Goal: Task Accomplishment & Management: Complete application form

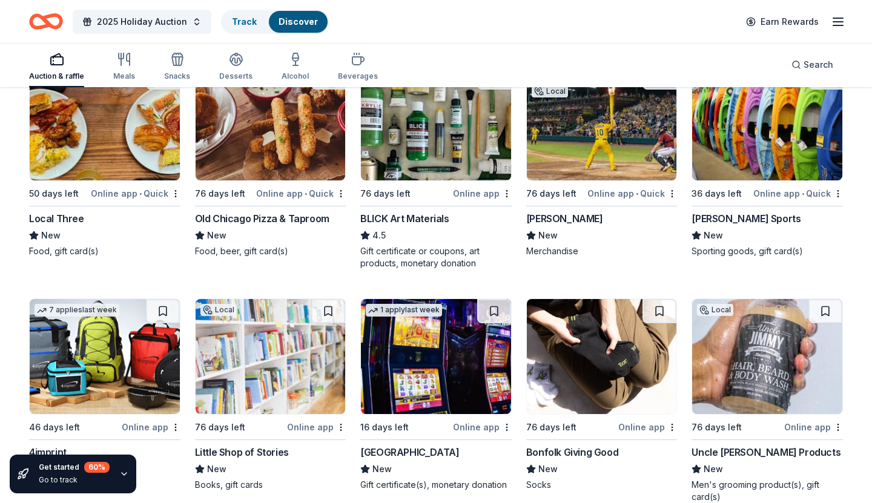
scroll to position [3151, 0]
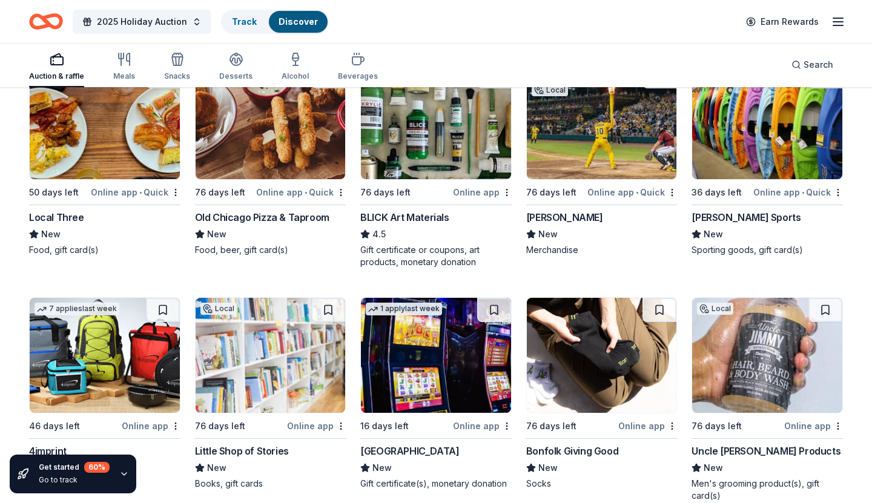
click at [73, 218] on div "Local Three" at bounding box center [56, 217] width 55 height 15
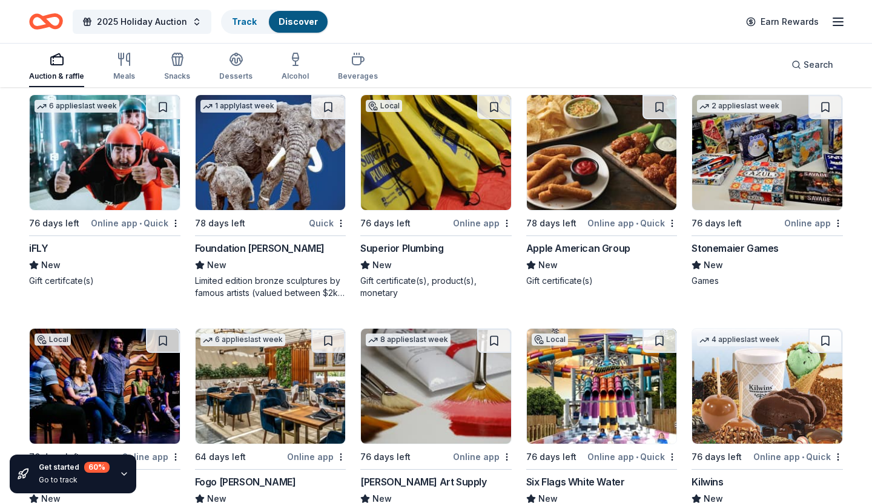
scroll to position [3664, 0]
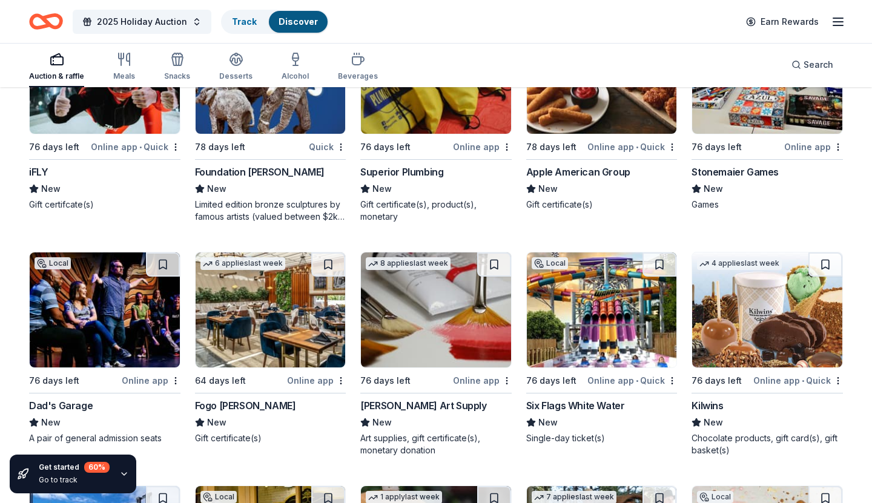
click at [600, 167] on div "Apple American Group" at bounding box center [578, 172] width 104 height 15
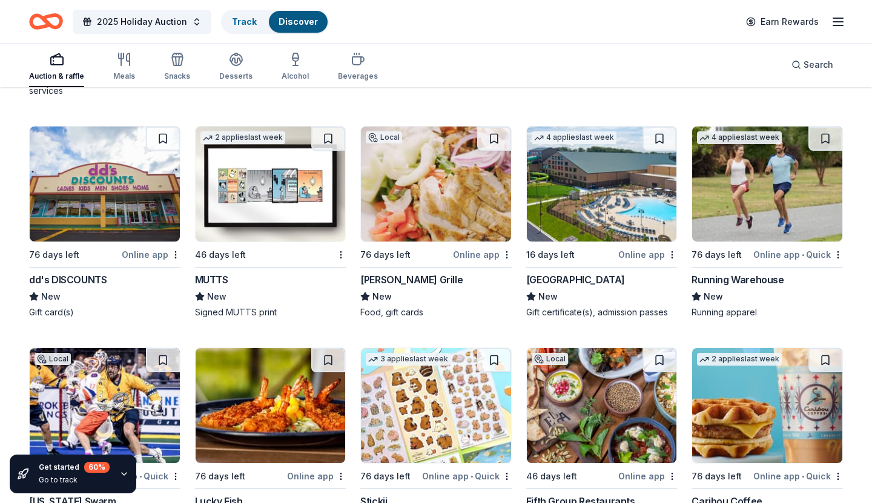
scroll to position [4258, 0]
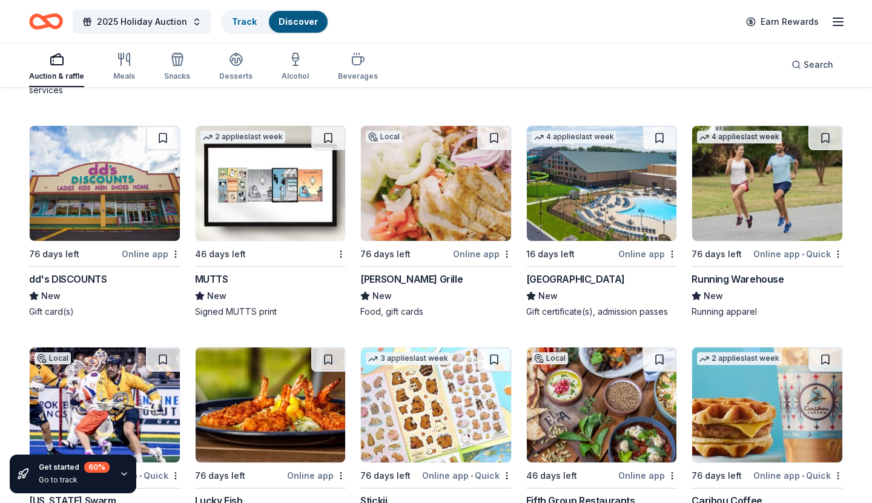
click at [584, 281] on div "Great Wolf Lodge" at bounding box center [575, 279] width 99 height 15
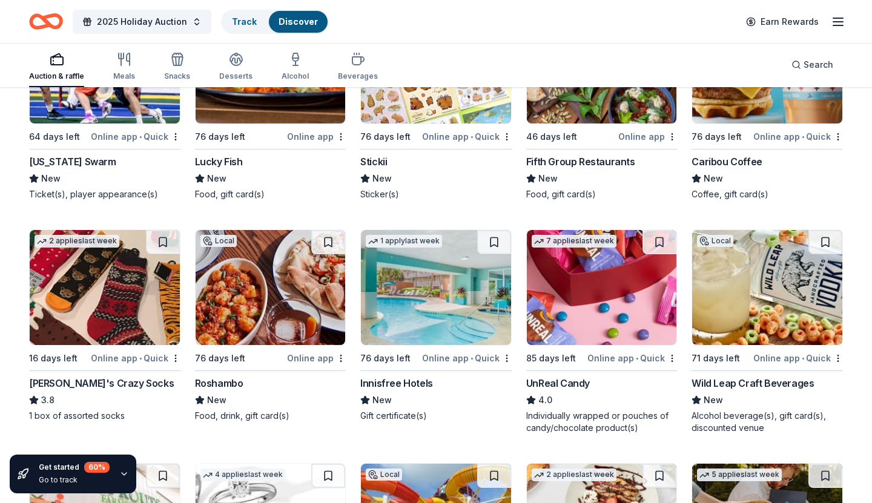
scroll to position [4631, 0]
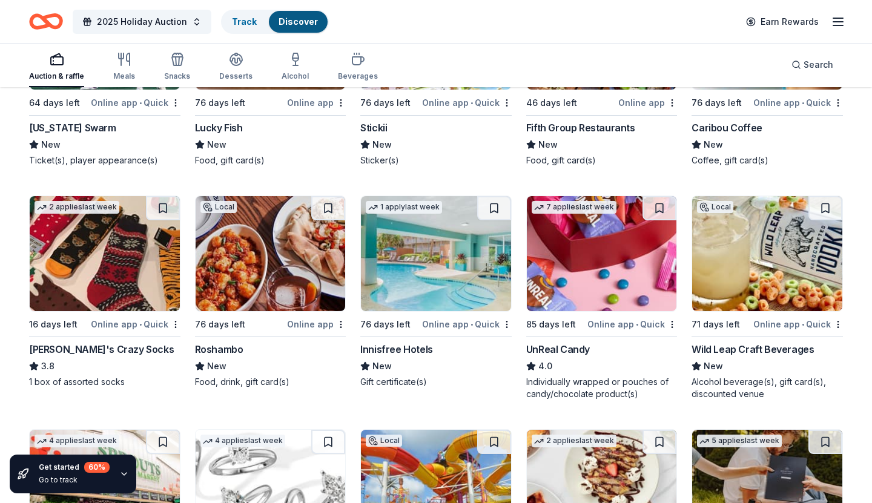
click at [760, 346] on div "Wild Leap Craft Beverages" at bounding box center [753, 349] width 122 height 15
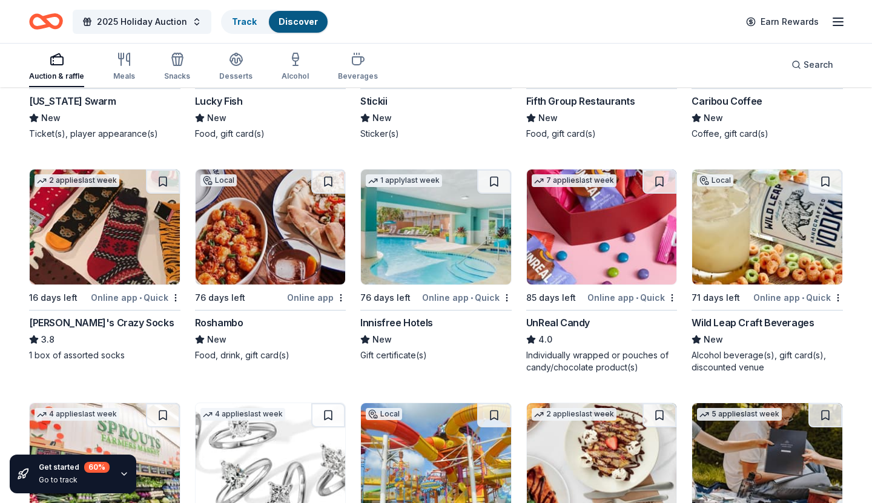
scroll to position [4667, 0]
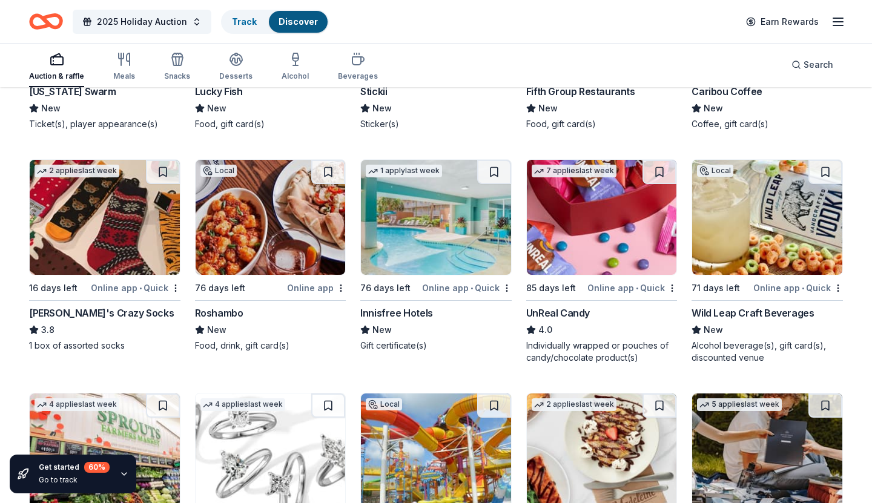
click at [420, 313] on div "Innisfree Hotels" at bounding box center [396, 313] width 73 height 15
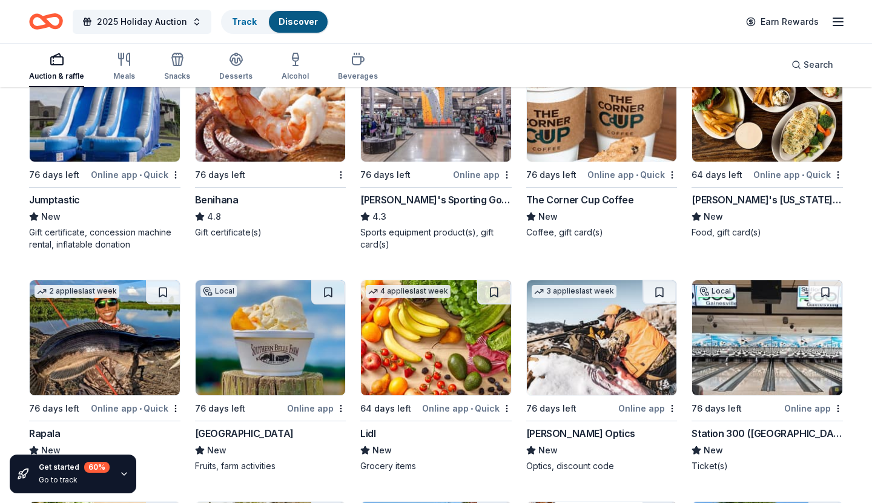
scroll to position [5223, 0]
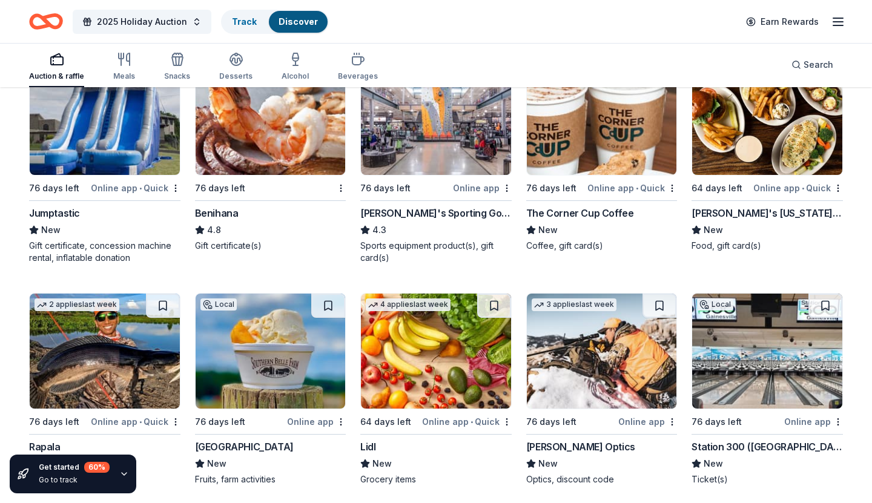
click at [747, 216] on div "Ted's Montana Grill" at bounding box center [767, 213] width 151 height 15
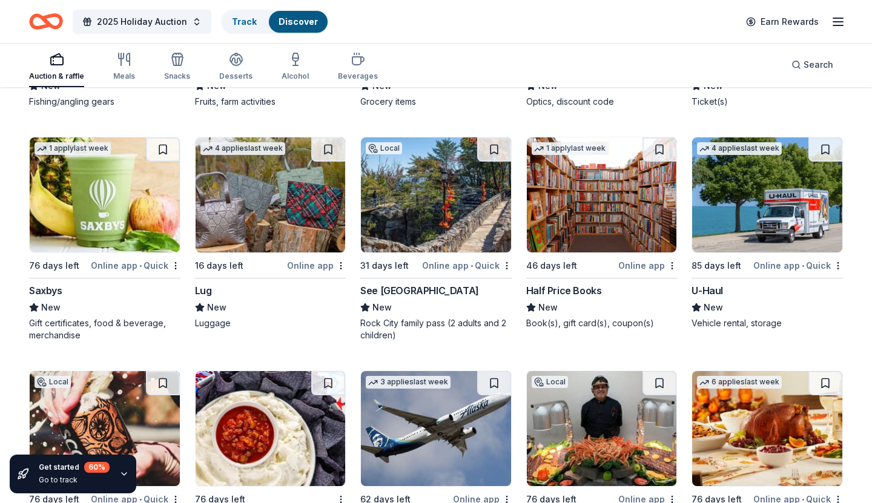
scroll to position [5600, 0]
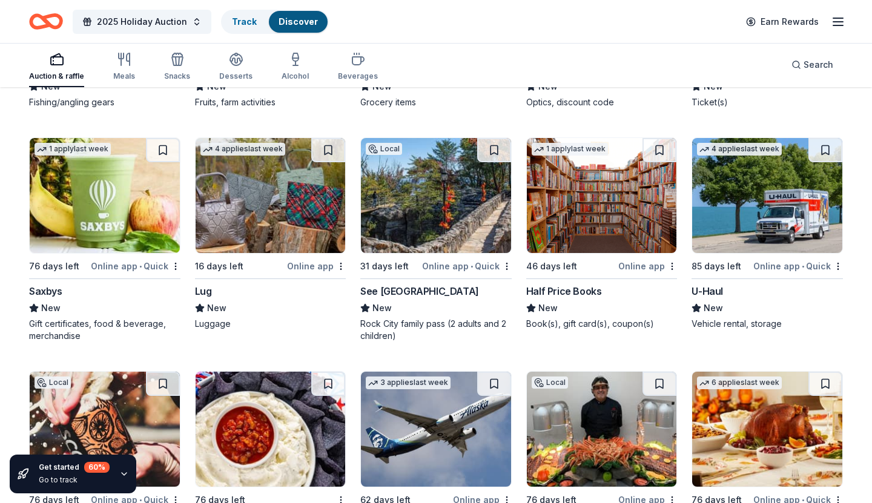
click at [397, 293] on div "See Rock City" at bounding box center [419, 291] width 119 height 15
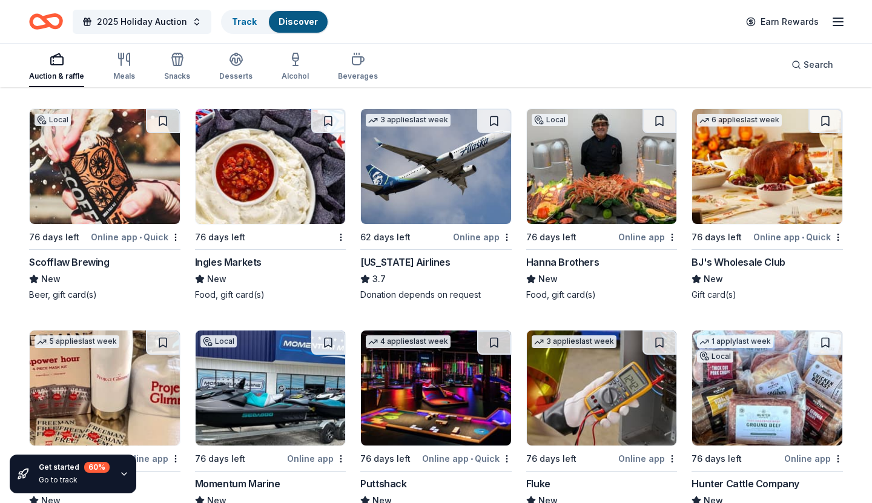
scroll to position [5864, 0]
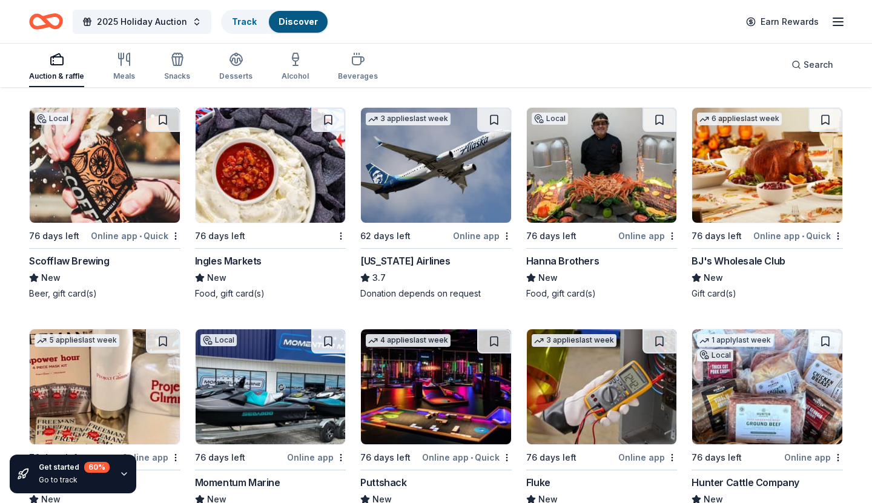
click at [416, 258] on div "Alaska Airlines" at bounding box center [405, 261] width 90 height 15
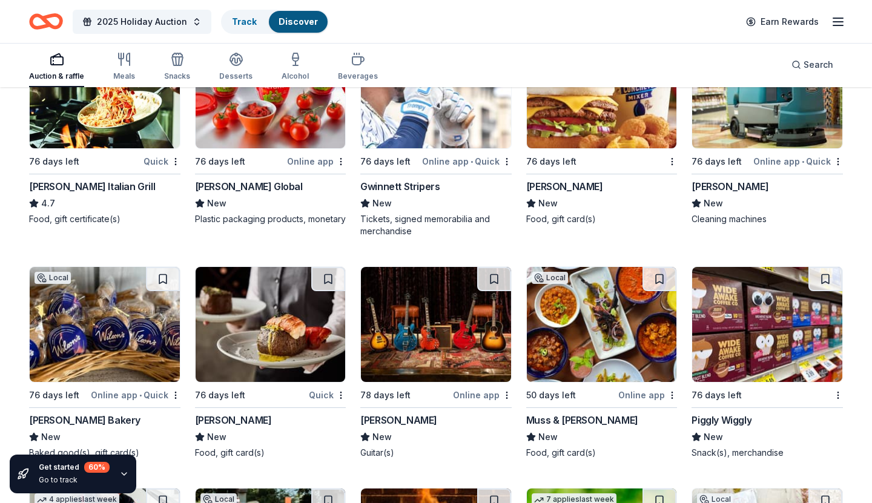
scroll to position [6396, 0]
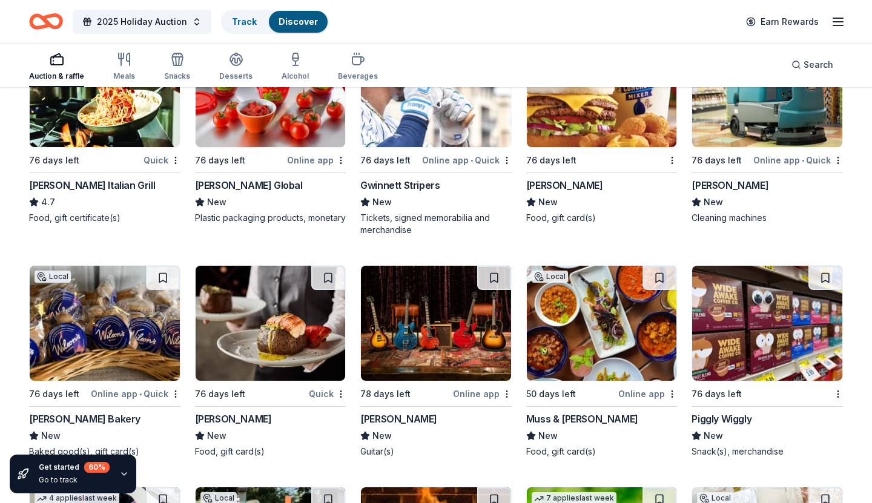
click at [122, 188] on div "[PERSON_NAME] Italian Grill" at bounding box center [92, 185] width 126 height 15
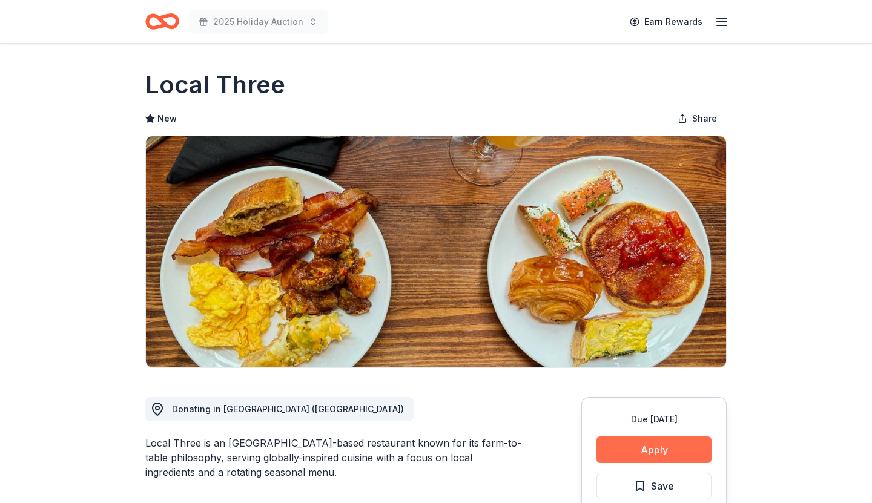
click at [664, 448] on button "Apply" at bounding box center [654, 450] width 115 height 27
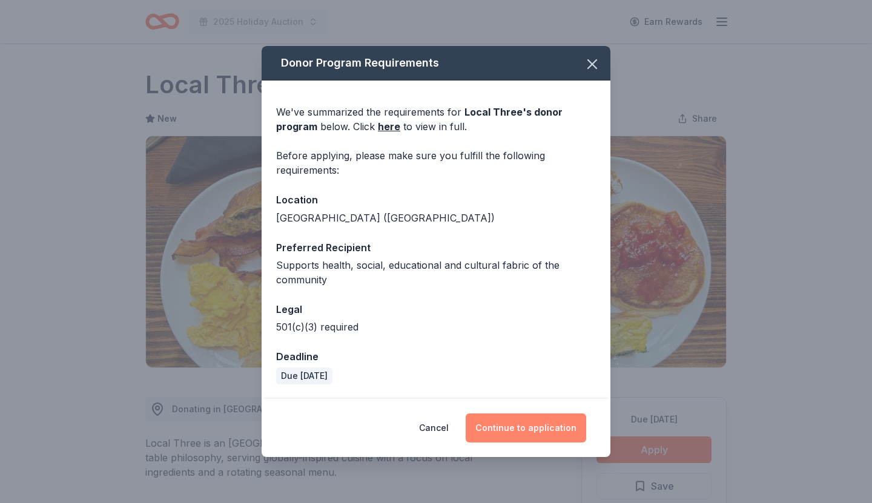
click at [511, 426] on button "Continue to application" at bounding box center [526, 428] width 121 height 29
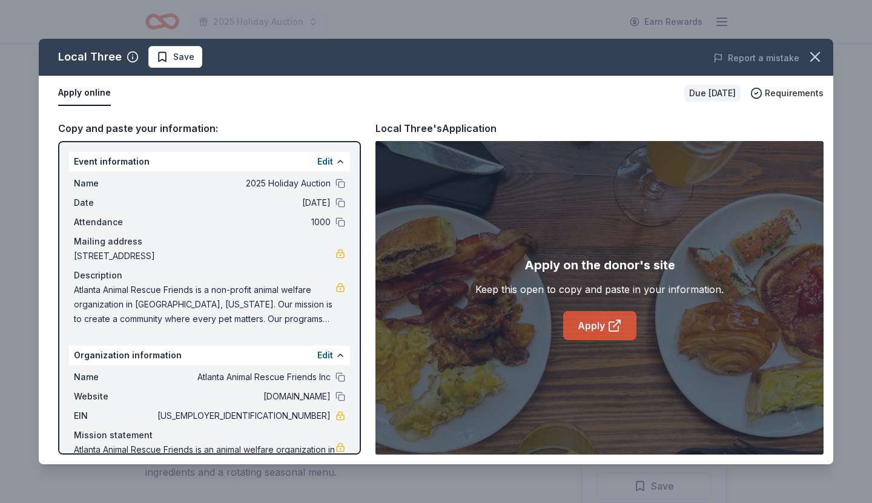
click at [591, 327] on link "Apply" at bounding box center [599, 325] width 73 height 29
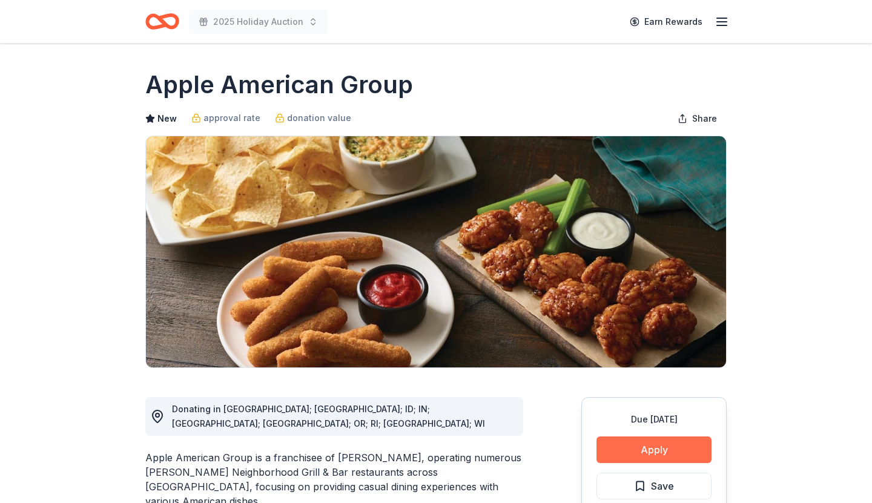
click at [663, 452] on button "Apply" at bounding box center [654, 450] width 115 height 27
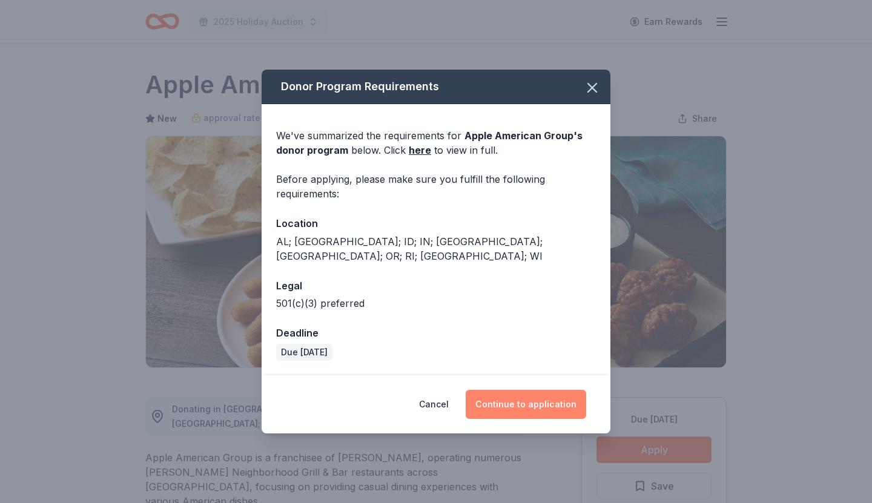
click at [508, 400] on button "Continue to application" at bounding box center [526, 404] width 121 height 29
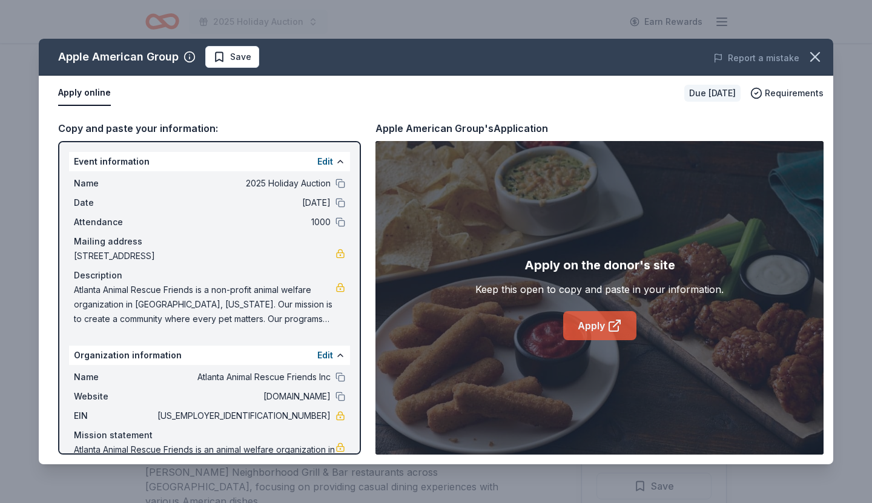
click at [623, 319] on link "Apply" at bounding box center [599, 325] width 73 height 29
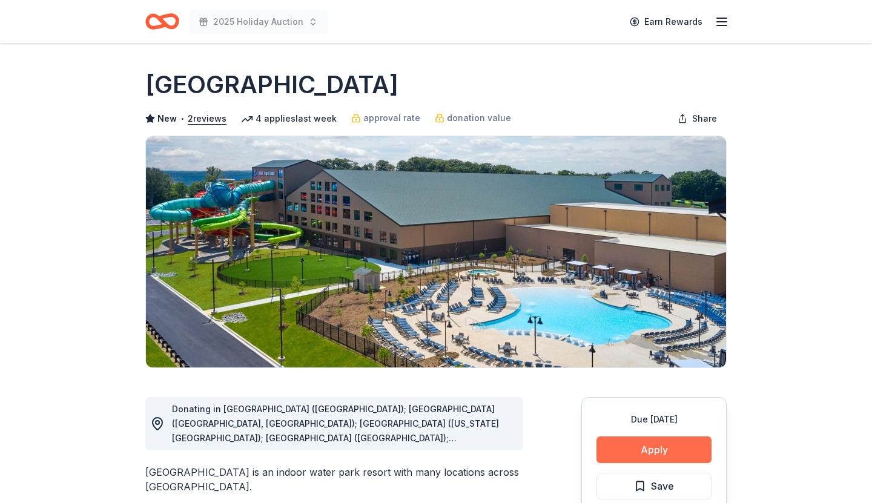
click at [686, 449] on button "Apply" at bounding box center [654, 450] width 115 height 27
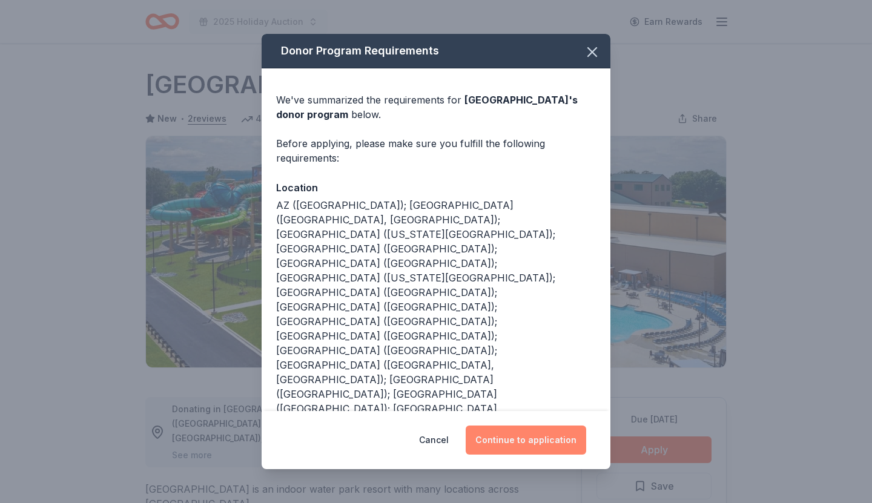
click at [546, 440] on button "Continue to application" at bounding box center [526, 440] width 121 height 29
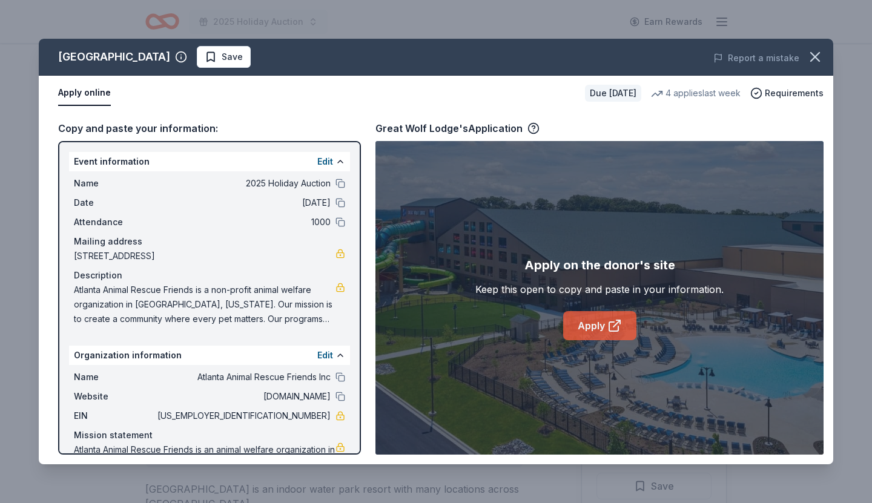
click at [605, 319] on link "Apply" at bounding box center [599, 325] width 73 height 29
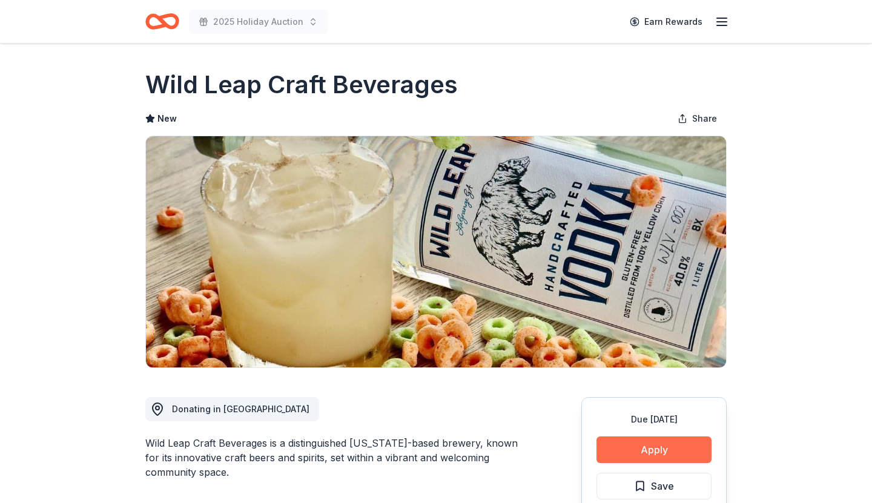
click at [652, 449] on button "Apply" at bounding box center [654, 450] width 115 height 27
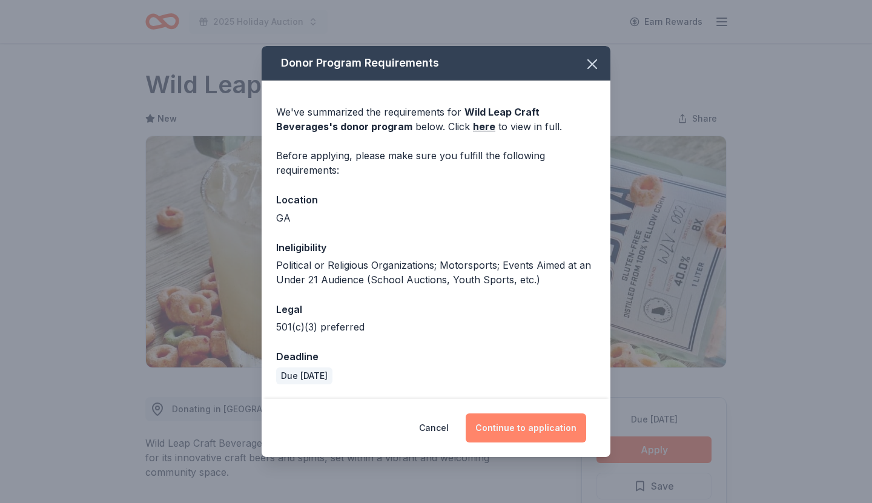
click at [559, 429] on button "Continue to application" at bounding box center [526, 428] width 121 height 29
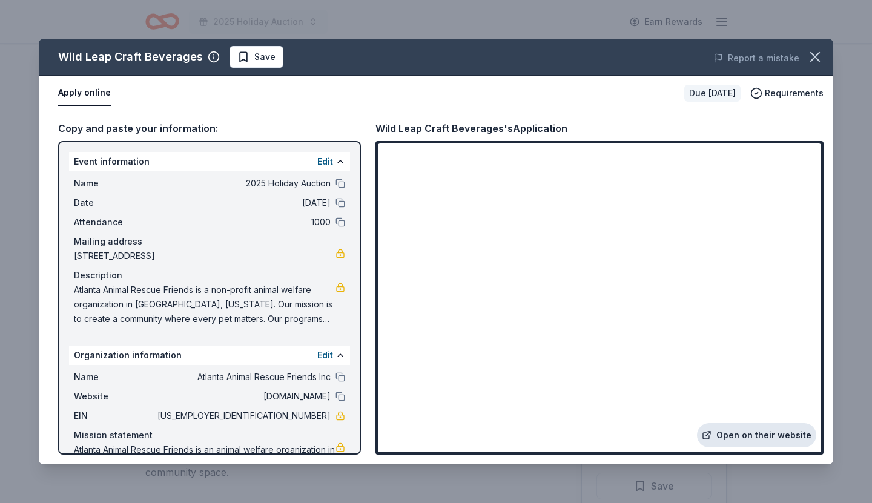
click at [734, 432] on link "Open on their website" at bounding box center [756, 435] width 119 height 24
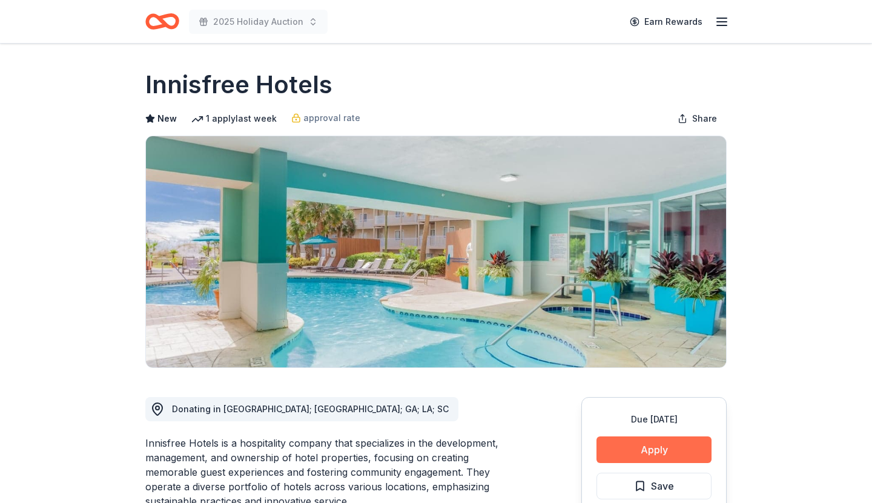
click at [639, 450] on button "Apply" at bounding box center [654, 450] width 115 height 27
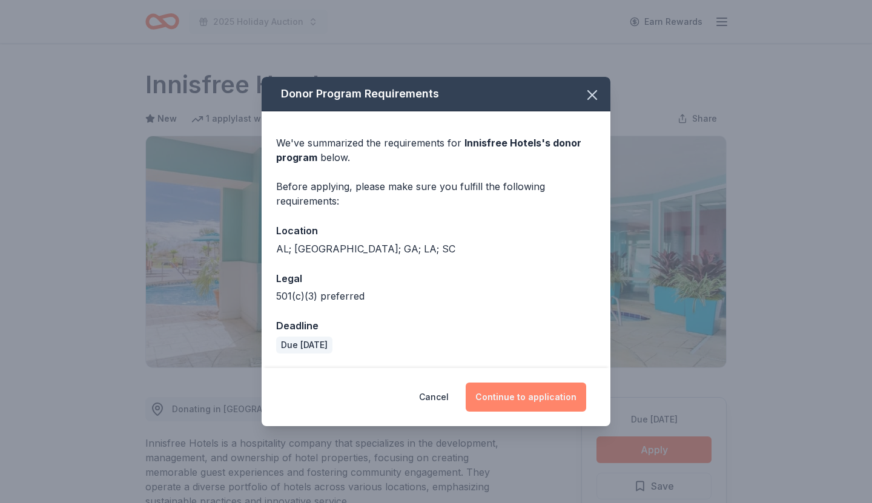
click at [534, 396] on button "Continue to application" at bounding box center [526, 397] width 121 height 29
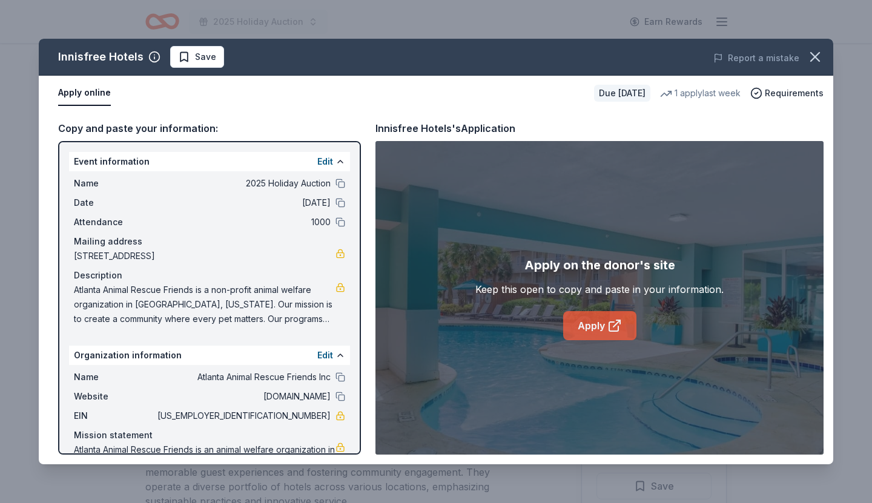
click at [604, 325] on link "Apply" at bounding box center [599, 325] width 73 height 29
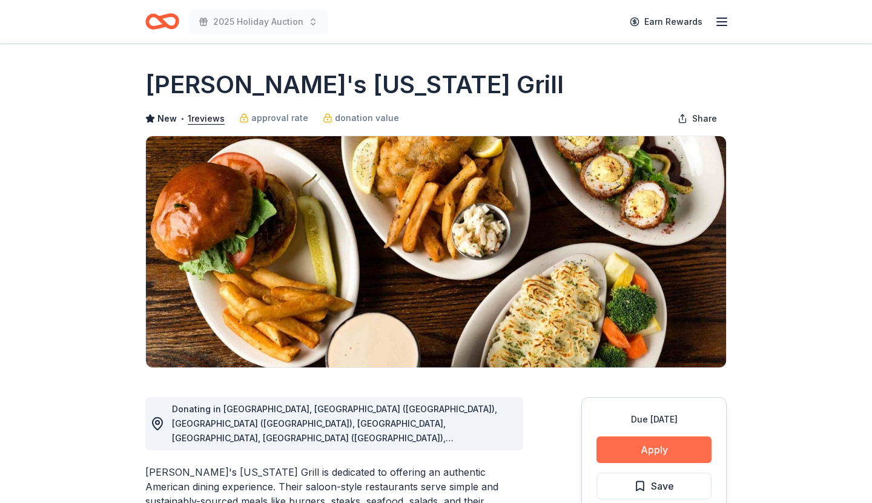
click at [669, 452] on button "Apply" at bounding box center [654, 450] width 115 height 27
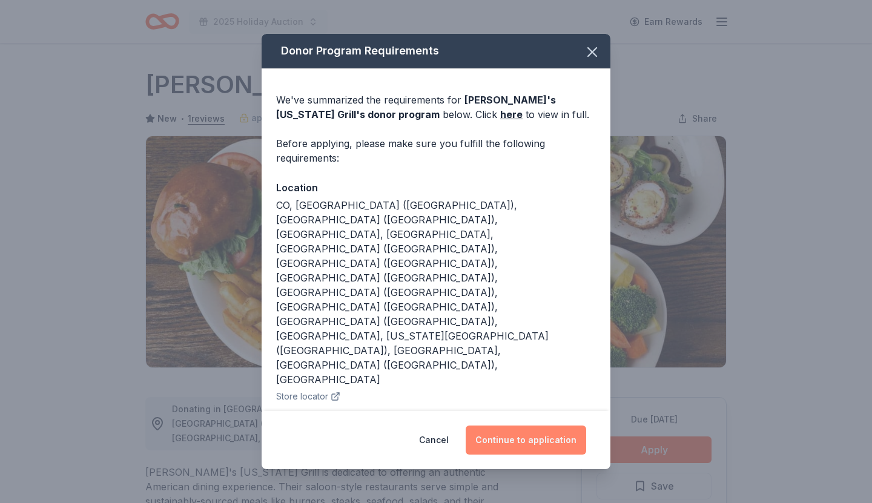
click at [524, 426] on button "Continue to application" at bounding box center [526, 440] width 121 height 29
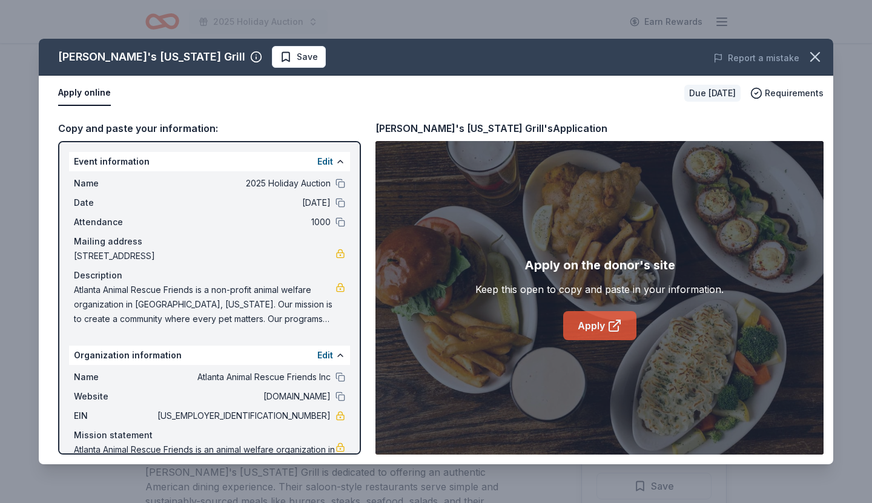
click at [595, 330] on link "Apply" at bounding box center [599, 325] width 73 height 29
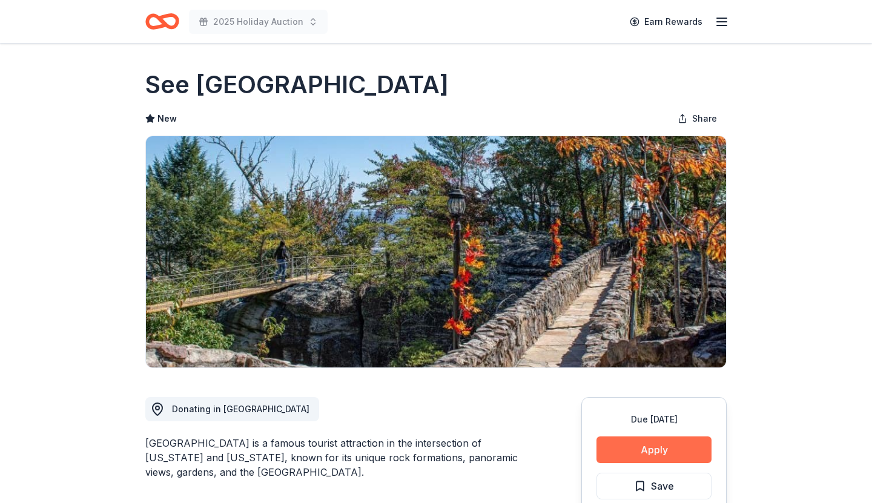
click at [641, 446] on button "Apply" at bounding box center [654, 450] width 115 height 27
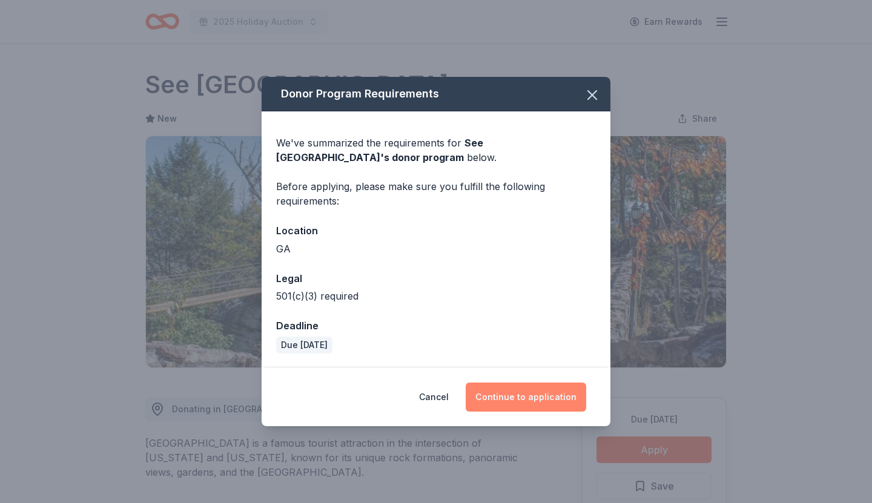
click at [511, 400] on button "Continue to application" at bounding box center [526, 397] width 121 height 29
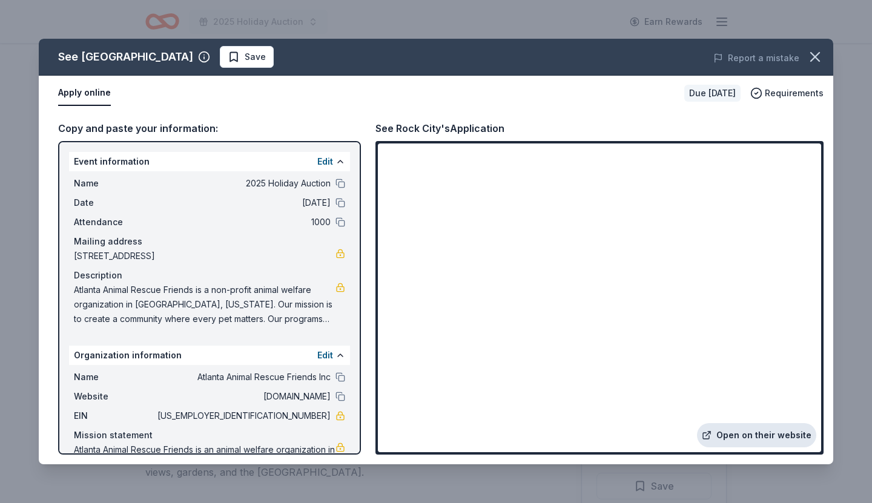
click at [766, 433] on link "Open on their website" at bounding box center [756, 435] width 119 height 24
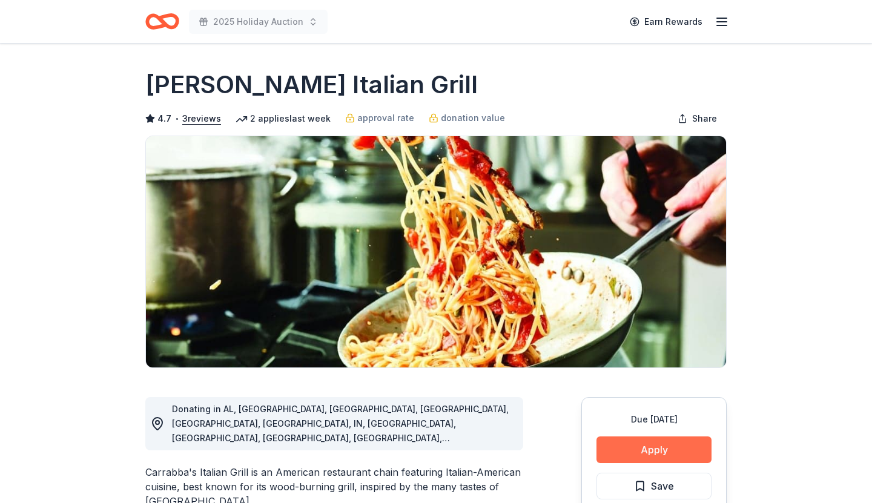
click at [668, 451] on button "Apply" at bounding box center [654, 450] width 115 height 27
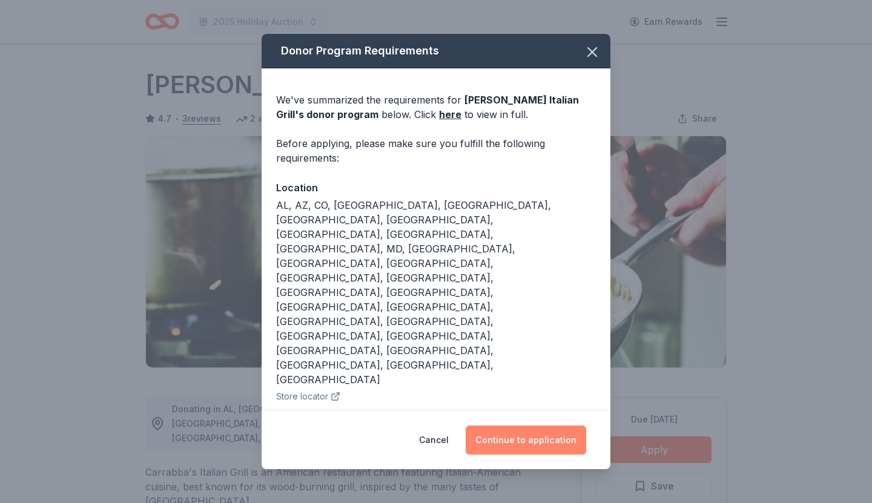
click at [554, 426] on button "Continue to application" at bounding box center [526, 440] width 121 height 29
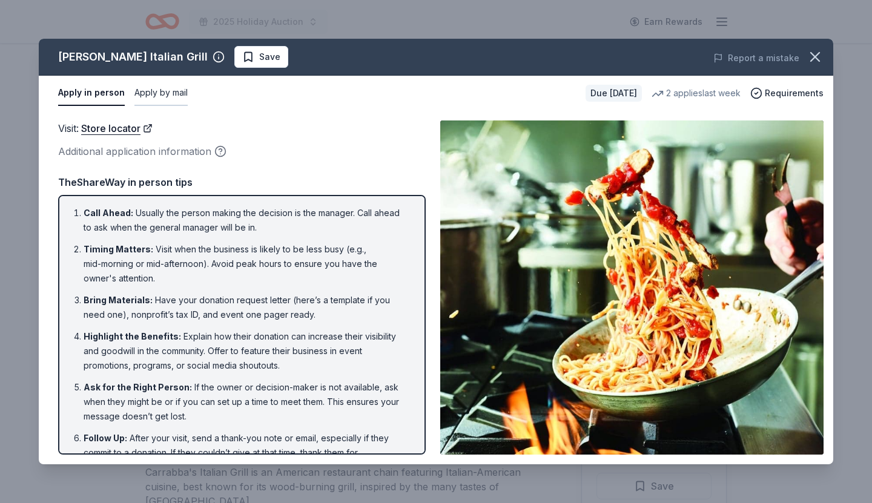
click at [173, 91] on button "Apply by mail" at bounding box center [160, 93] width 53 height 25
